Goal: Transaction & Acquisition: Book appointment/travel/reservation

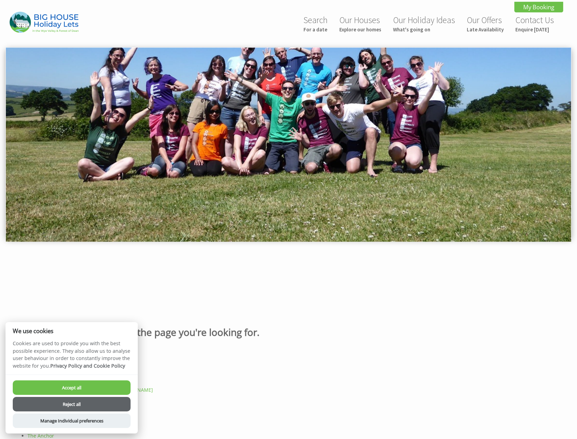
click at [85, 406] on button "Reject all" at bounding box center [72, 404] width 118 height 14
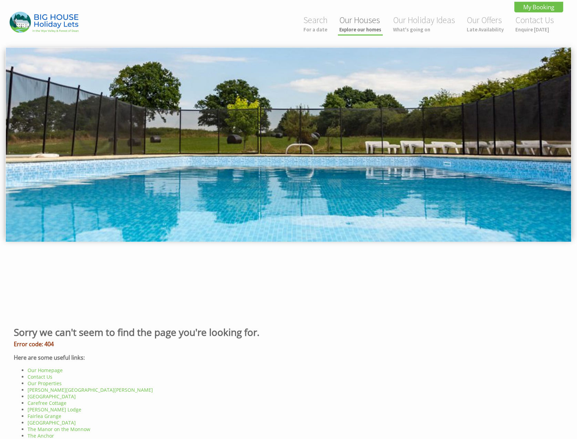
click at [360, 30] on small "Explore our homes" at bounding box center [361, 29] width 42 height 7
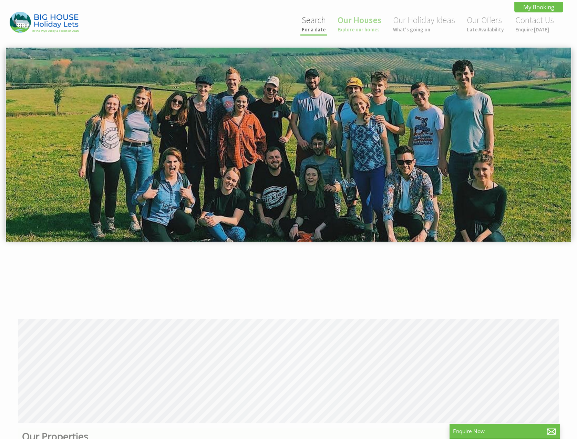
click at [314, 26] on link "Search For a date" at bounding box center [314, 23] width 24 height 18
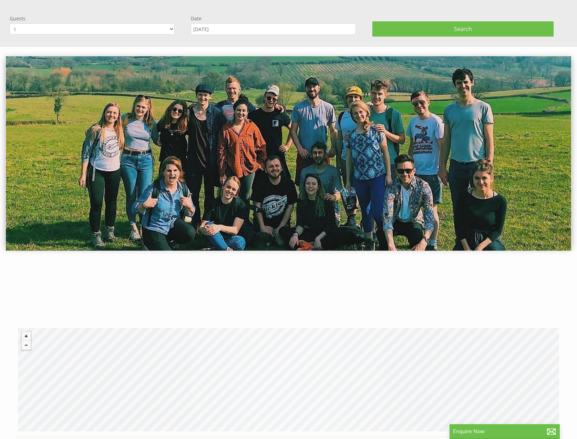
select select "17"
click at [221, 29] on input "[DATE]" at bounding box center [273, 28] width 165 height 11
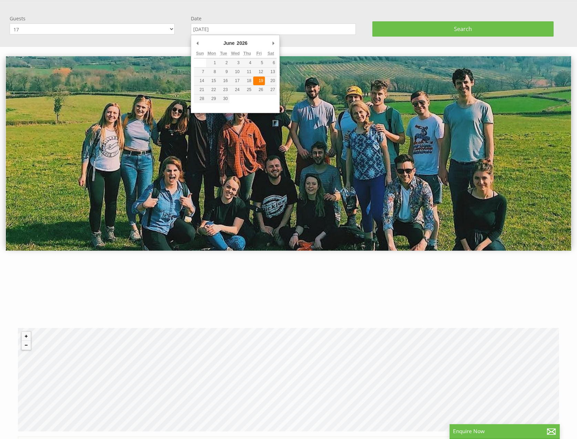
type input "19/06/2026"
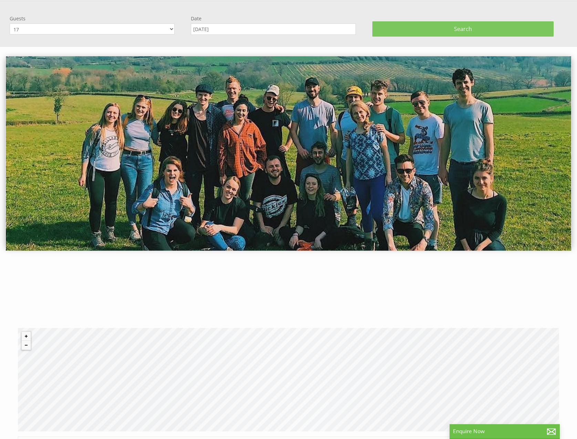
click at [415, 25] on button "Search" at bounding box center [463, 28] width 181 height 15
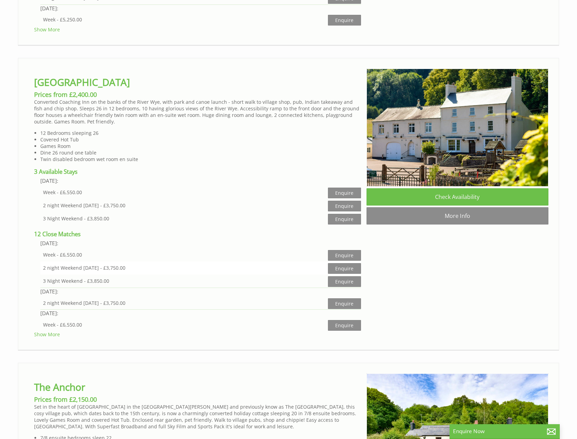
scroll to position [1835, 0]
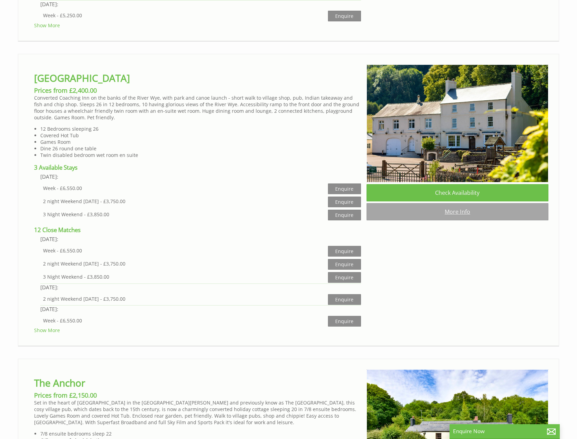
click at [433, 214] on link "More Info" at bounding box center [458, 211] width 182 height 17
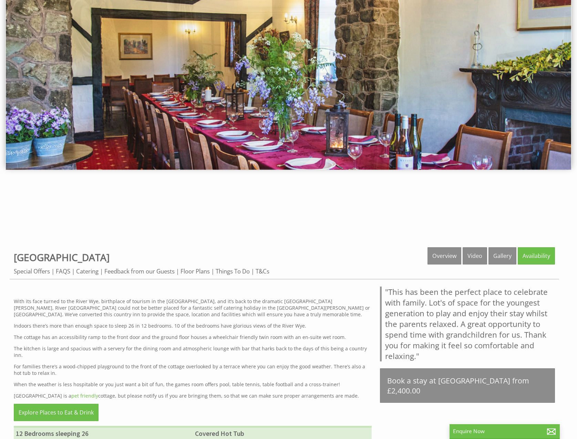
scroll to position [34, 0]
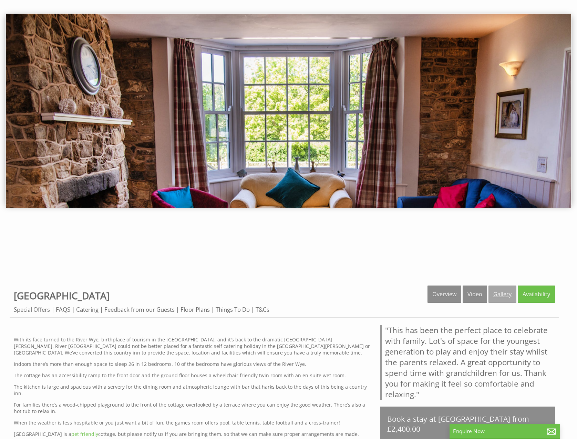
click at [500, 296] on link "Gallery" at bounding box center [503, 293] width 28 height 17
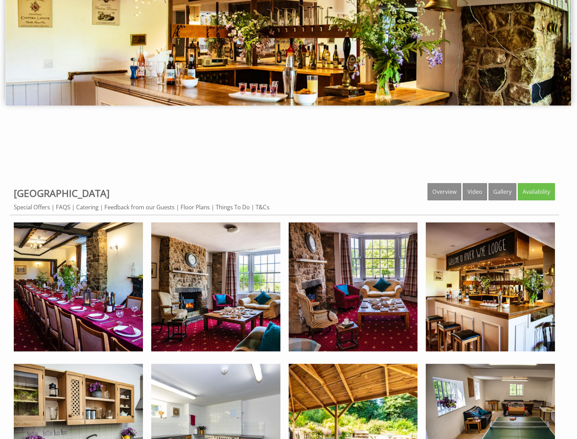
scroll to position [132, 0]
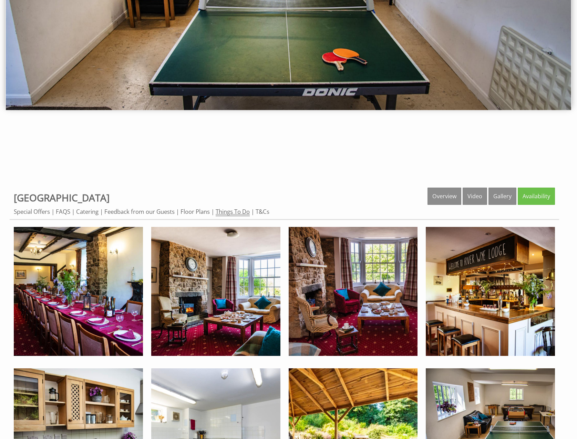
click at [237, 212] on link "Things To Do" at bounding box center [233, 212] width 34 height 9
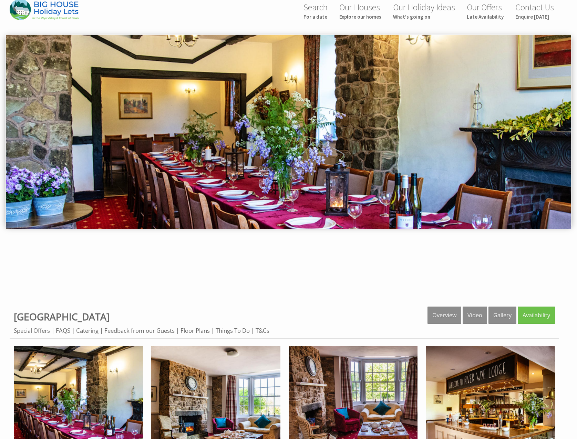
scroll to position [0, 0]
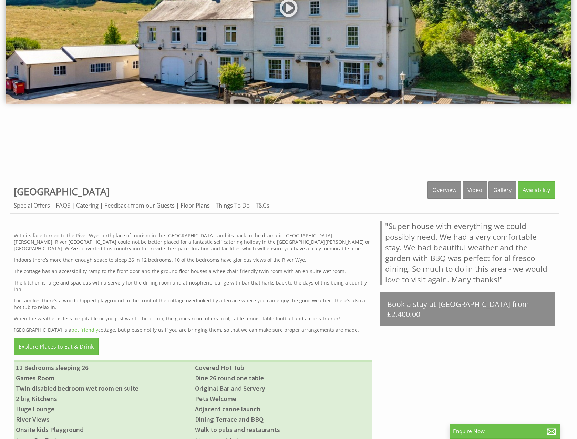
scroll to position [142, 0]
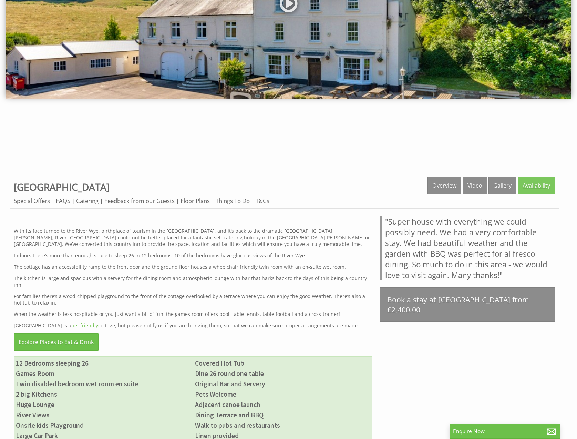
click at [538, 187] on link "Availability" at bounding box center [536, 185] width 37 height 17
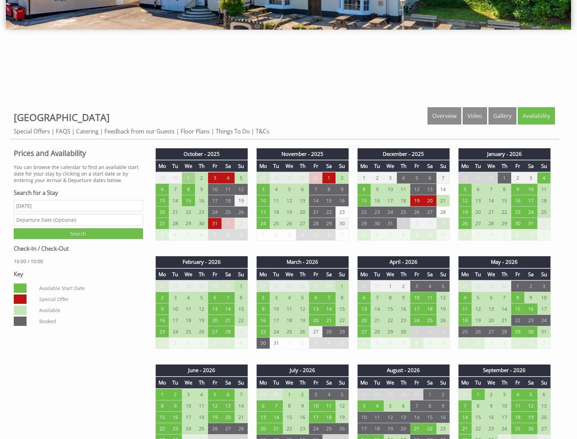
scroll to position [289, 0]
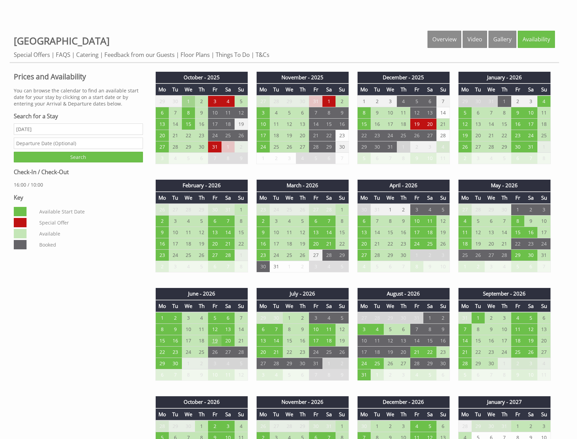
click at [215, 344] on td "19" at bounding box center [214, 340] width 13 height 11
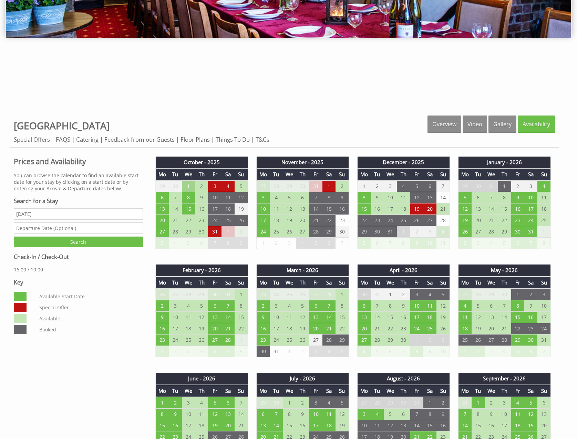
scroll to position [0, 0]
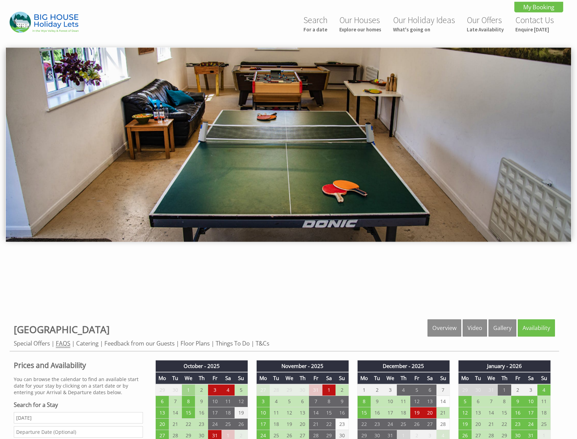
click at [62, 344] on link "FAQS" at bounding box center [63, 343] width 14 height 9
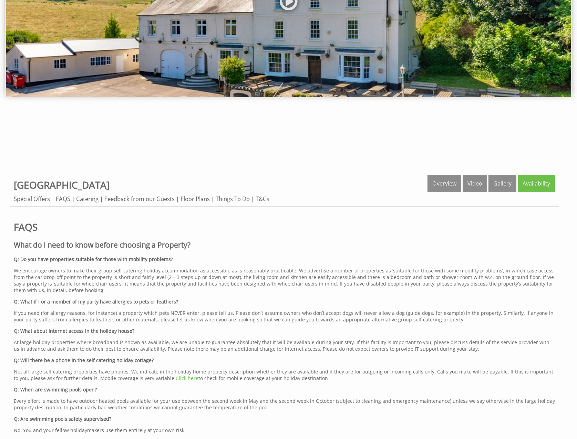
scroll to position [106, 0]
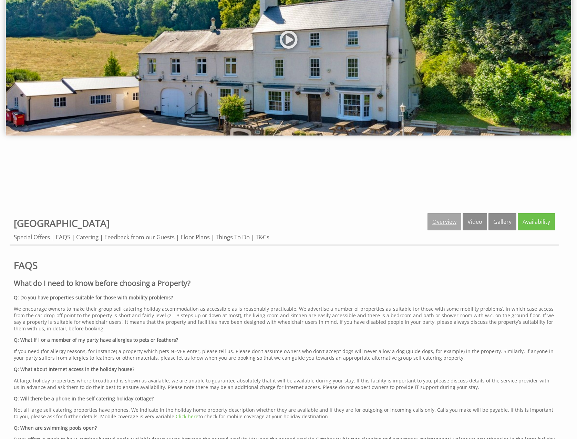
click at [434, 222] on link "Overview" at bounding box center [445, 221] width 34 height 17
